Goal: Navigation & Orientation: Find specific page/section

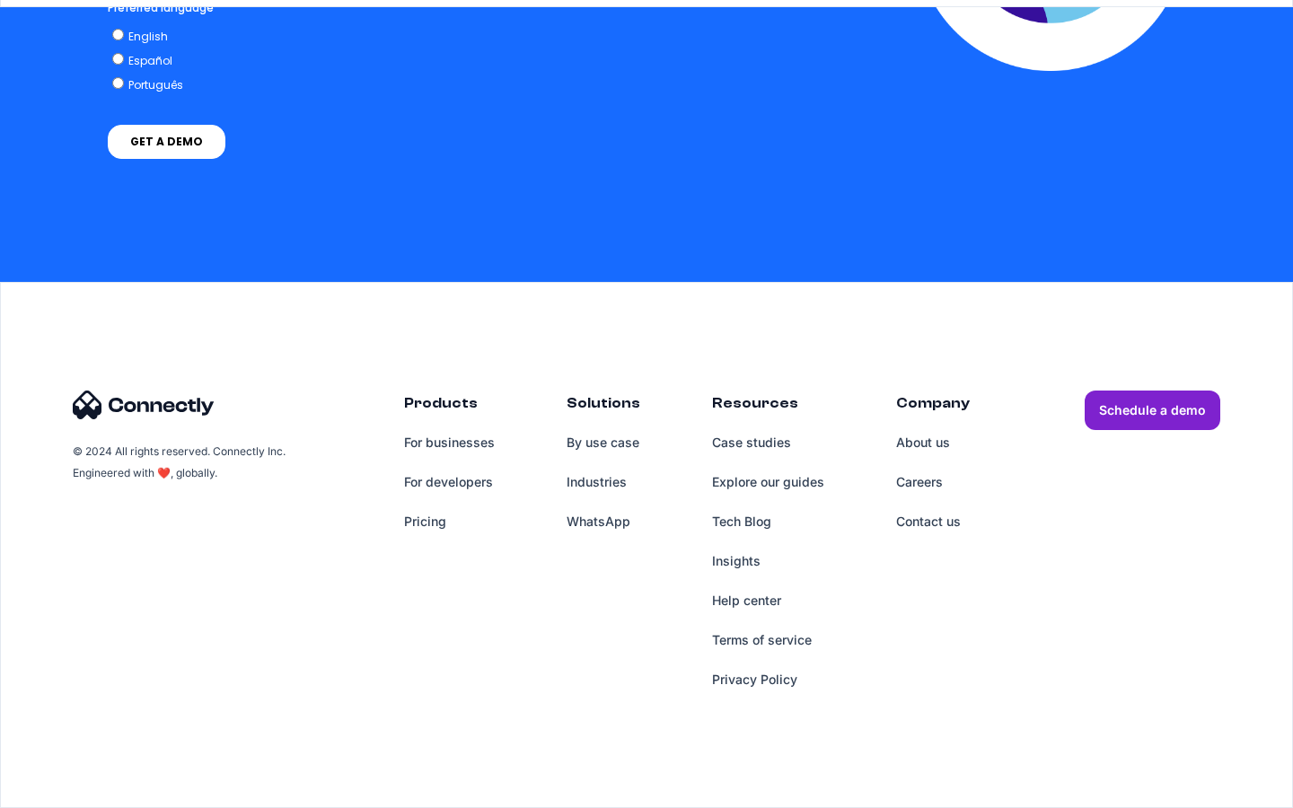
scroll to position [4556, 0]
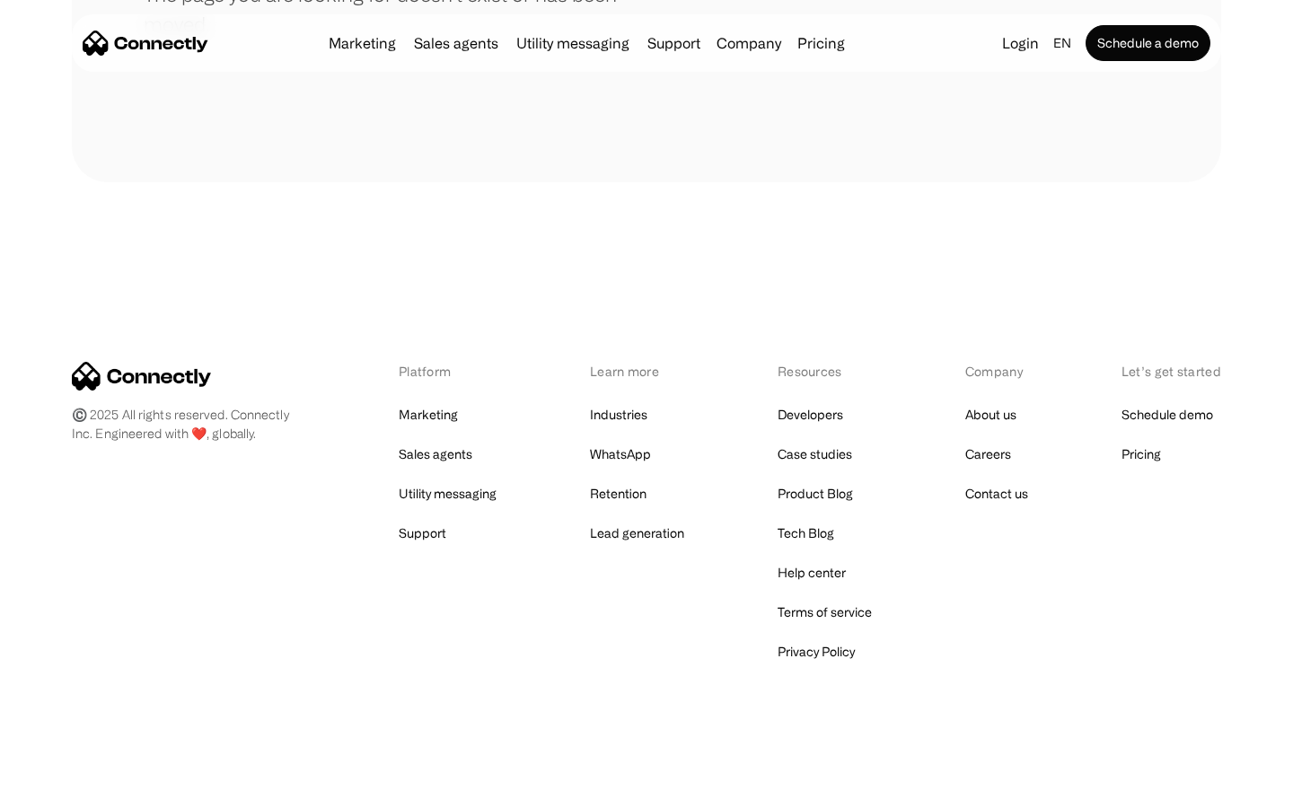
scroll to position [328, 0]
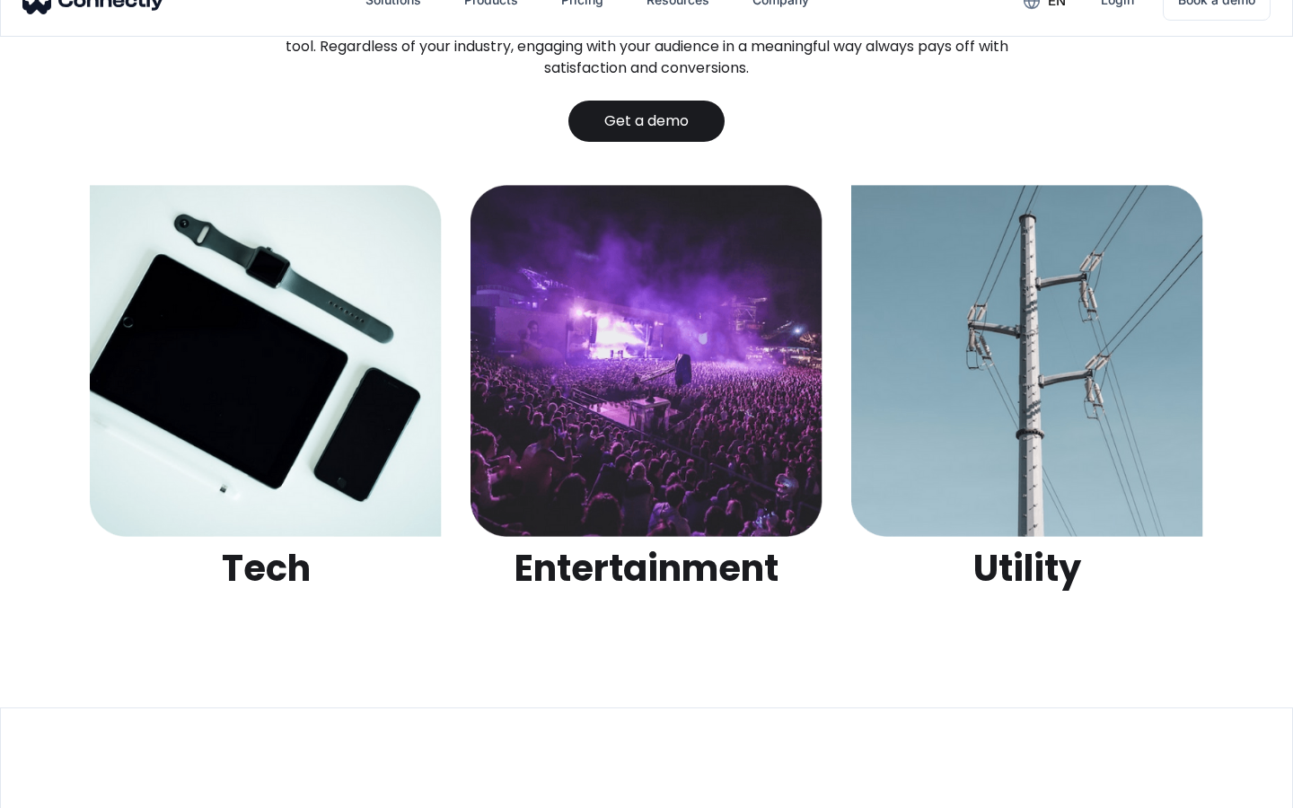
scroll to position [5665, 0]
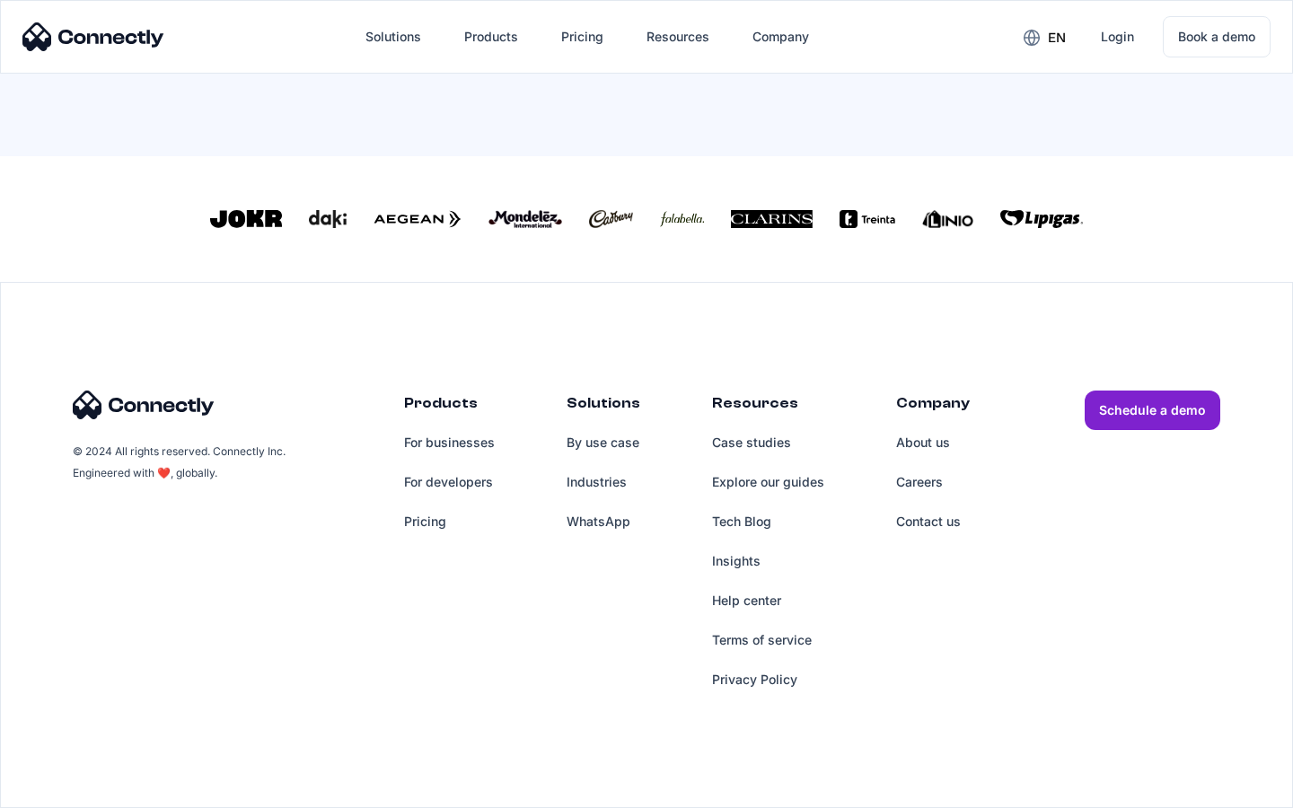
scroll to position [771, 0]
